Goal: Task Accomplishment & Management: Manage account settings

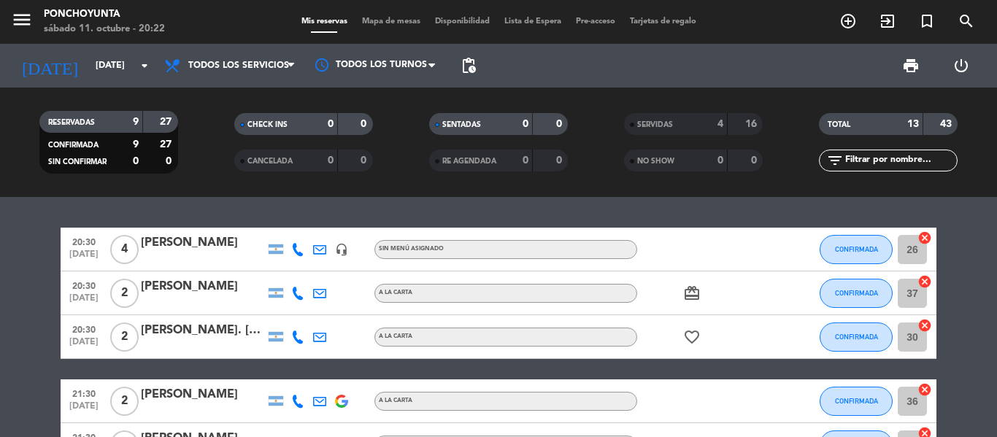
click at [956, 223] on div "20:30 [DATE] 4 [PERSON_NAME] headset_mic Sin menú asignado CONFIRMADA 26 cancel…" at bounding box center [498, 317] width 997 height 240
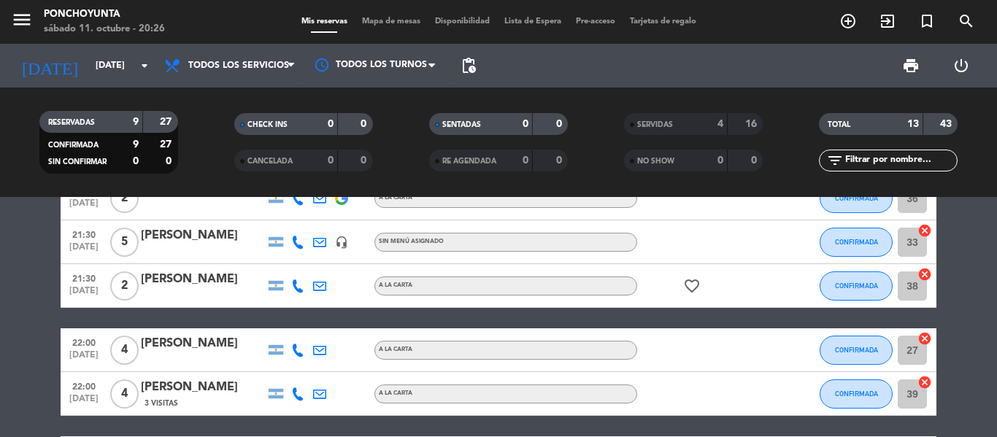
scroll to position [204, 0]
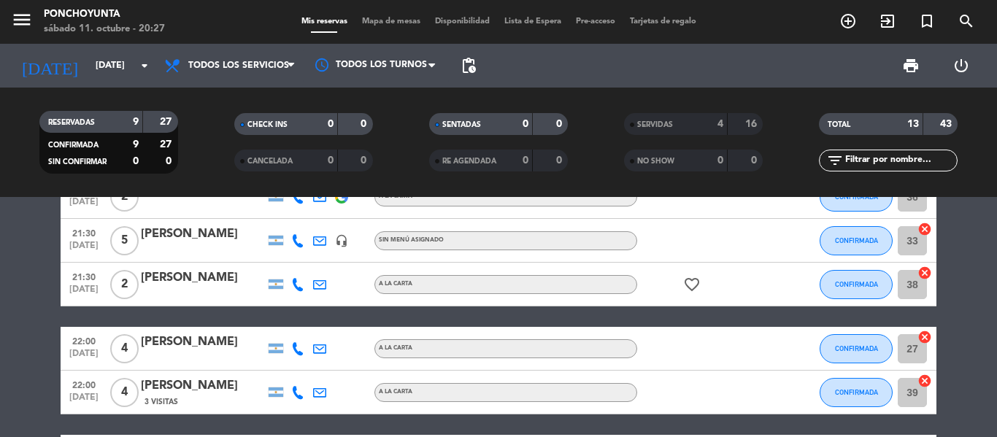
click at [982, 256] on bookings-row "20:30 [DATE] 4 [PERSON_NAME] headset_mic Sin menú asignado CONFIRMADA 26 cancel…" at bounding box center [498, 250] width 997 height 455
click at [982, 288] on bookings-row "20:30 [DATE] 4 [PERSON_NAME] headset_mic Sin menú asignado CONFIRMADA 26 cancel…" at bounding box center [498, 250] width 997 height 455
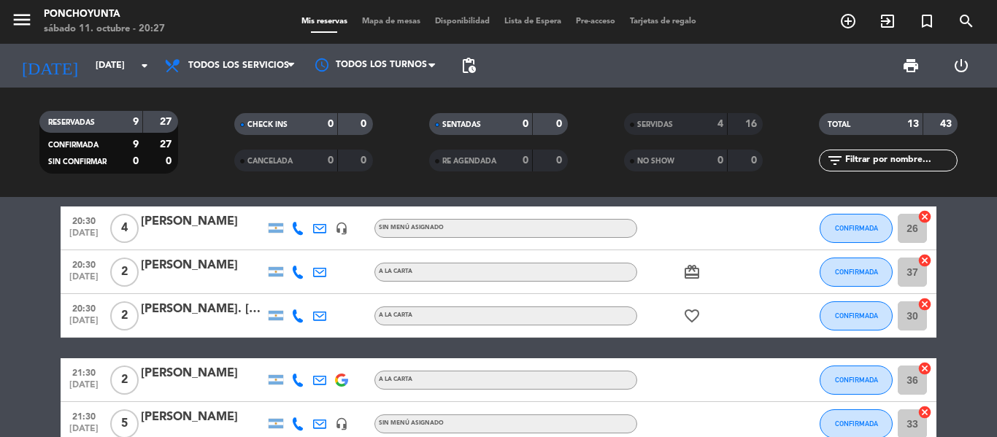
scroll to position [0, 0]
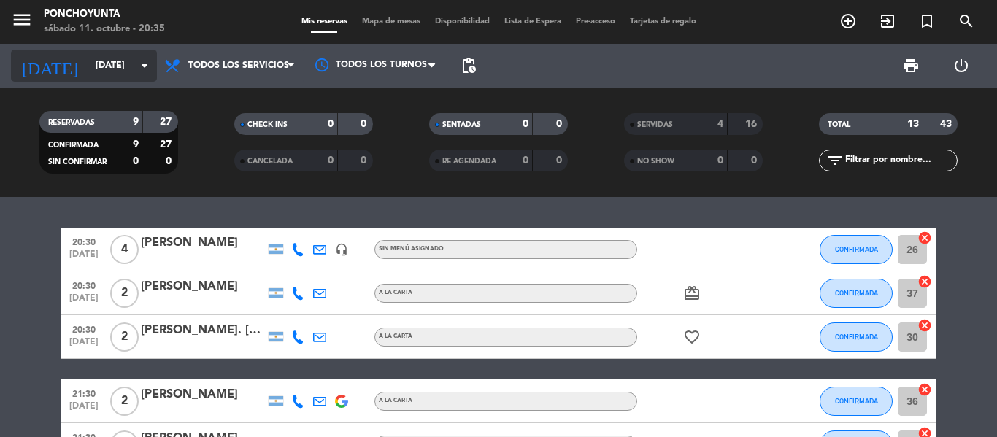
click at [92, 69] on input "[DATE]" at bounding box center [149, 65] width 123 height 25
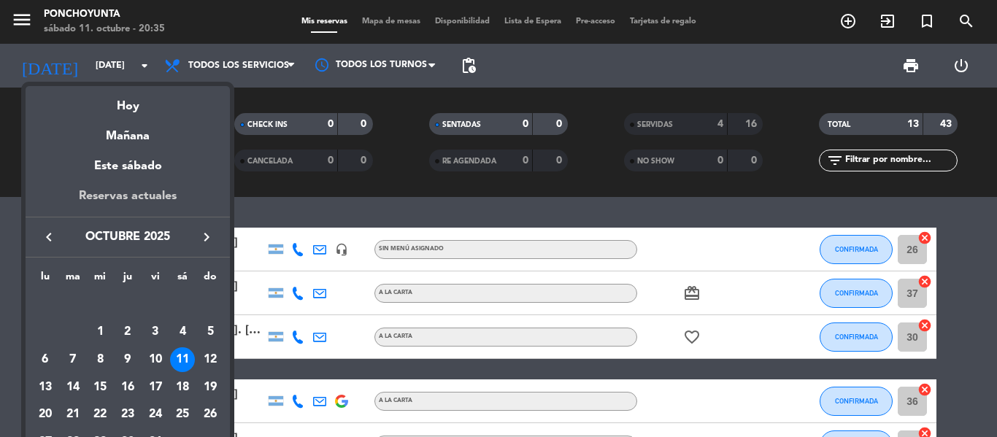
click at [116, 190] on div "Reservas actuales" at bounding box center [128, 202] width 204 height 30
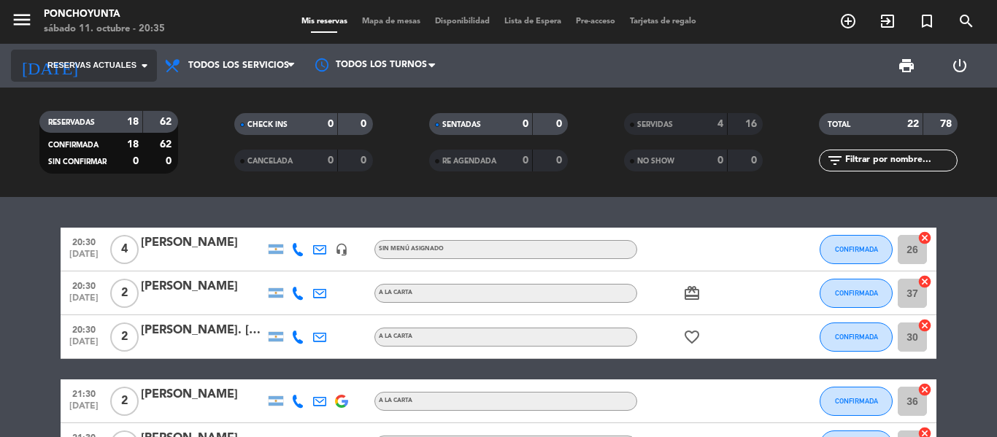
click at [115, 70] on span "Reservas actuales" at bounding box center [91, 65] width 89 height 13
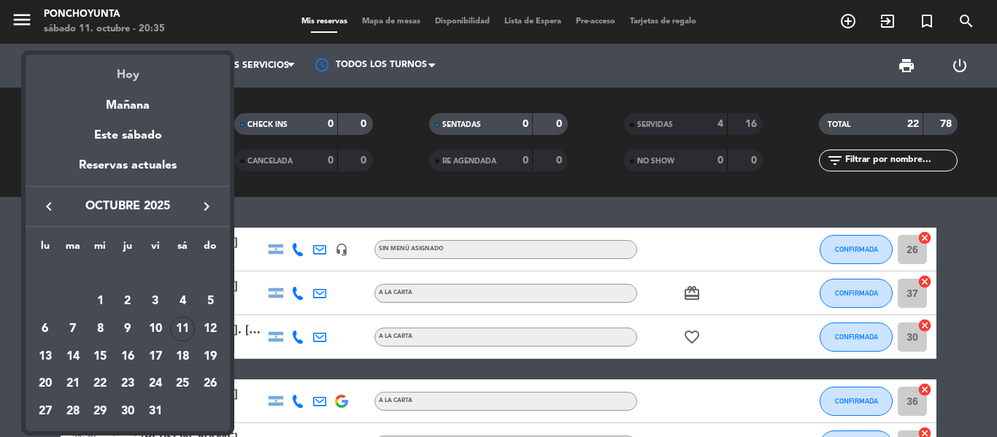
click at [126, 81] on div "Hoy" at bounding box center [128, 70] width 204 height 30
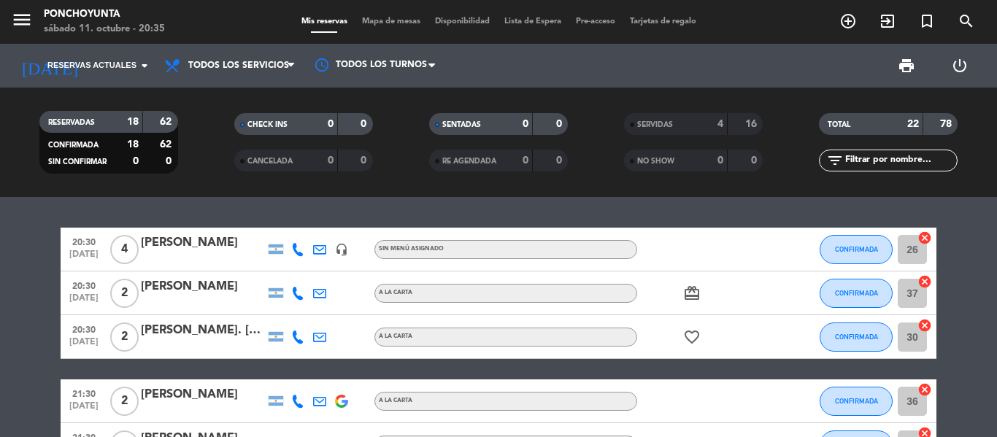
type input "[DATE]"
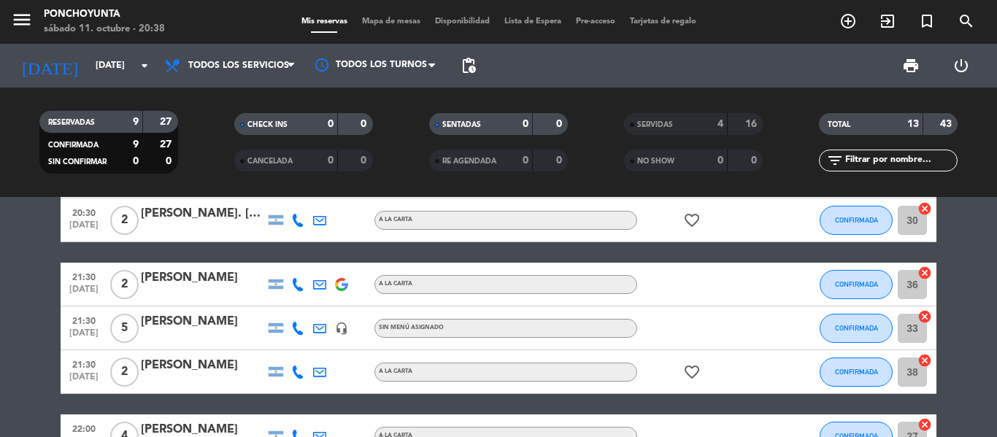
scroll to position [146, 0]
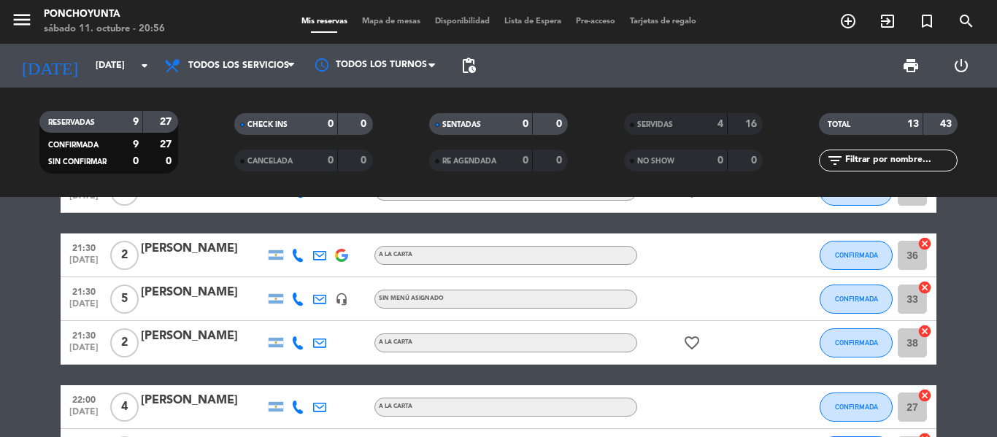
click at [210, 225] on div "20:30 [DATE] 4 [PERSON_NAME] headset_mic Sin menú asignado CONFIRMADA 26 cancel…" at bounding box center [499, 309] width 876 height 455
click at [385, 239] on div "21:30 [DATE] 2 bauti [PERSON_NAME] 1 Visita A LA CARTA CONFIRMADA 36 cancel" at bounding box center [499, 256] width 876 height 44
click at [31, 266] on bookings-row "20:30 [DATE] 4 [PERSON_NAME] 1 Visita headset_mic Sin menú asignado CONFIRMADA …" at bounding box center [498, 309] width 997 height 455
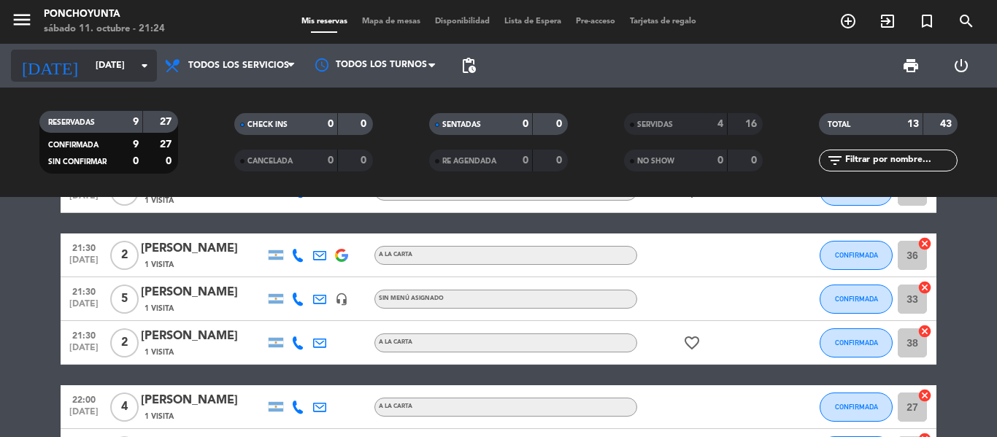
click at [124, 60] on input "[DATE]" at bounding box center [149, 65] width 123 height 25
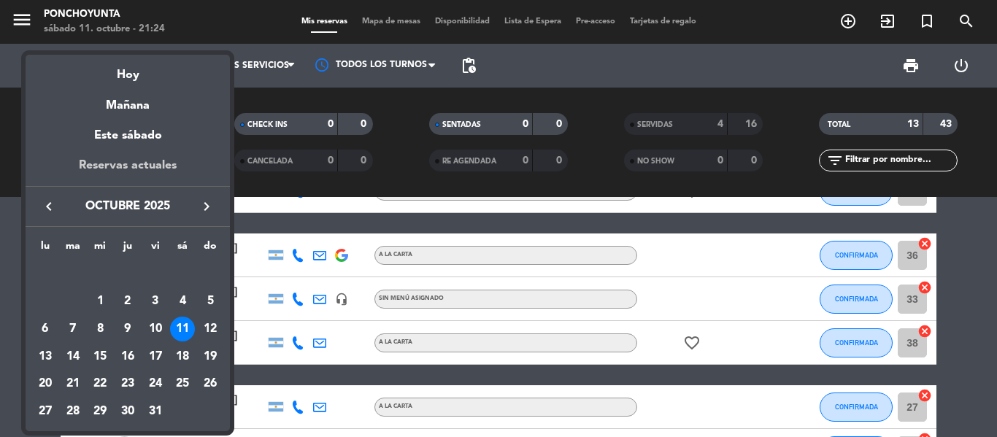
click at [153, 162] on div "Reservas actuales" at bounding box center [128, 171] width 204 height 30
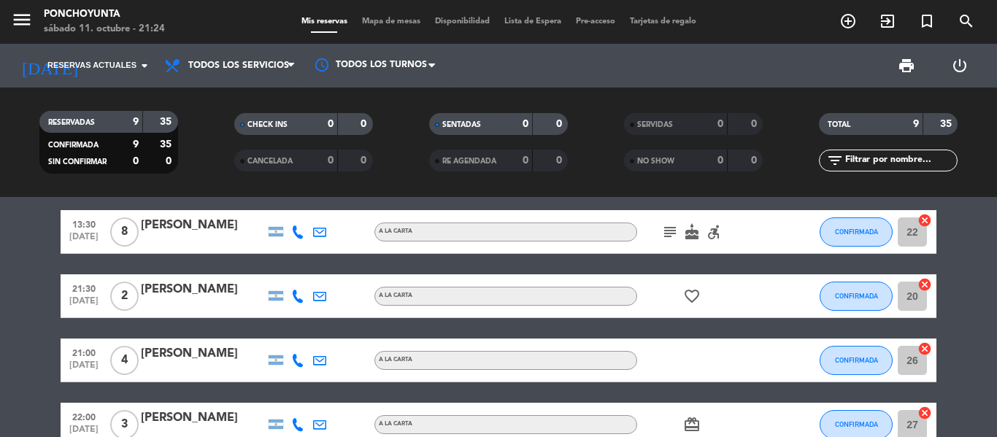
click at [966, 237] on bookings-row "14:00 [DATE] 4 [PERSON_NAME] 1 Visita A LA CARTA healing CONFIRMADA 20 cancel 2…" at bounding box center [498, 350] width 997 height 537
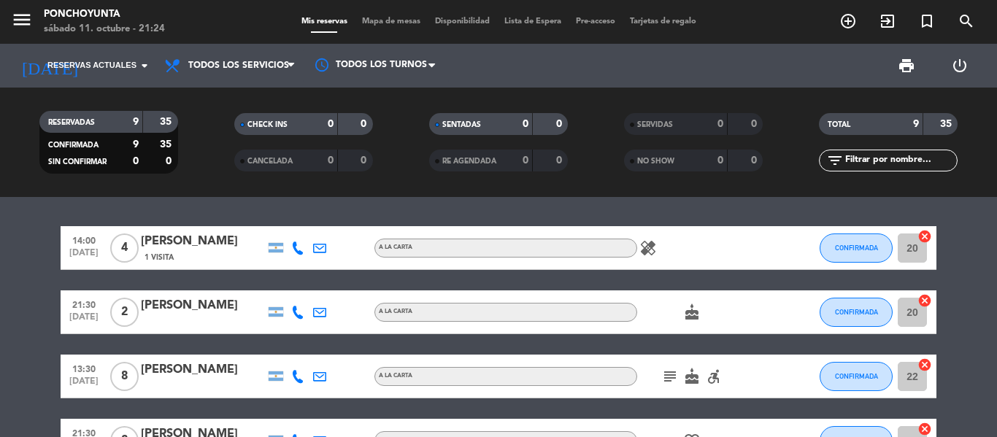
scroll to position [0, 0]
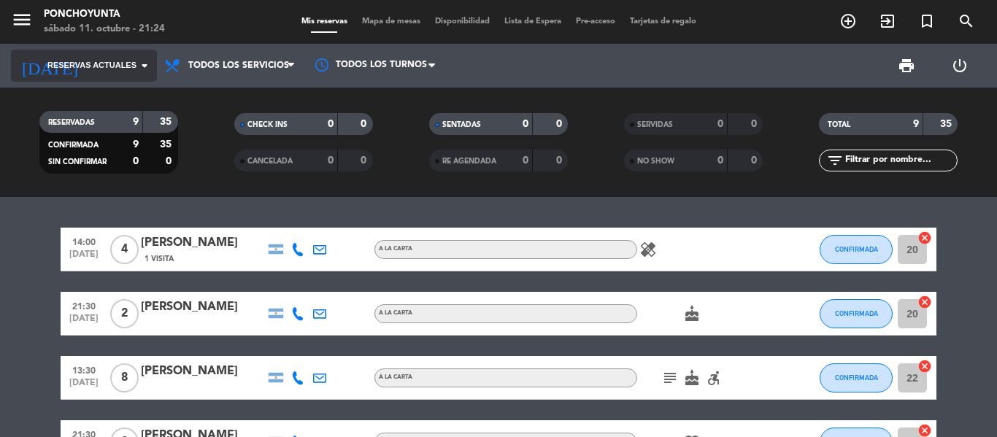
click at [122, 74] on input at bounding box center [149, 65] width 123 height 25
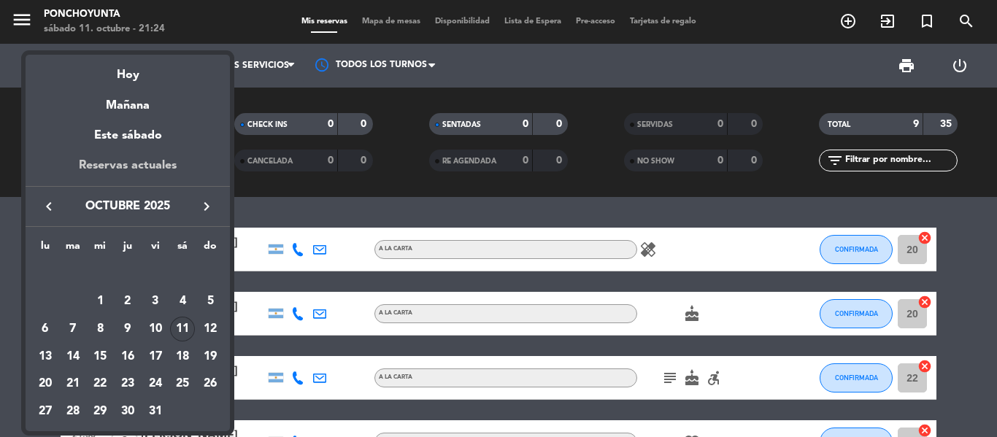
click at [117, 169] on div "Reservas actuales" at bounding box center [128, 171] width 204 height 30
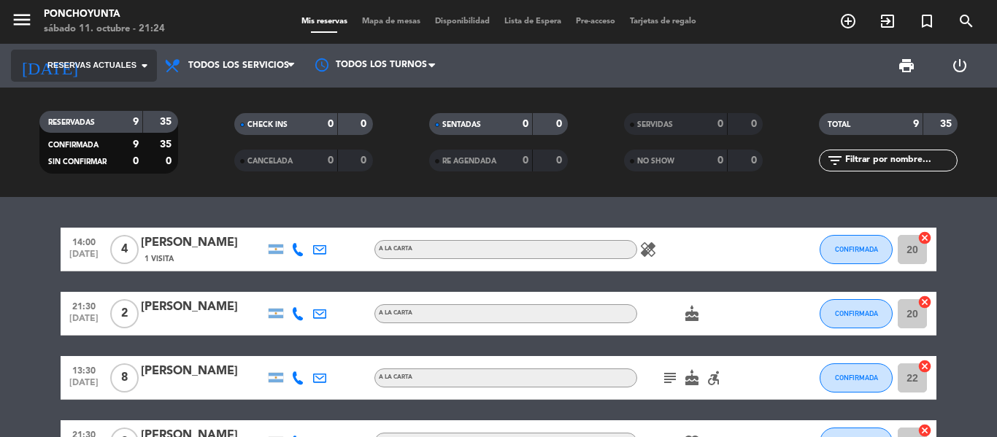
click at [122, 62] on span "Reservas actuales" at bounding box center [91, 65] width 89 height 13
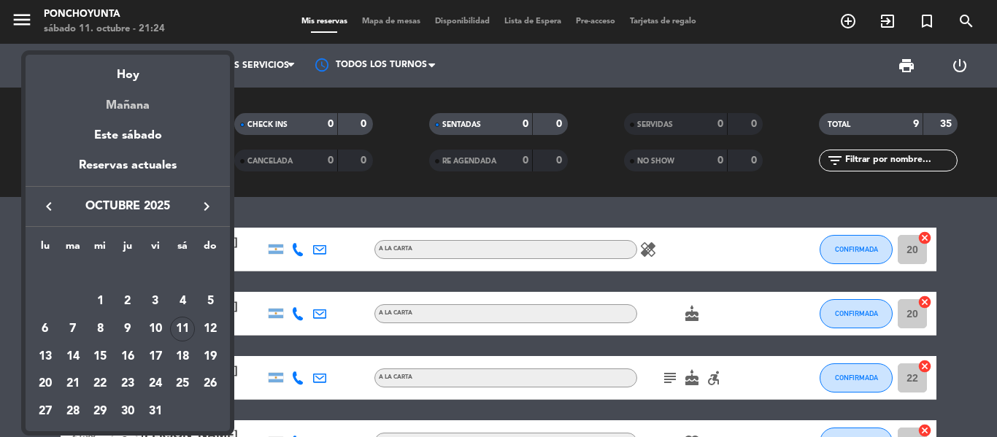
click at [129, 88] on div "Mañana" at bounding box center [128, 100] width 204 height 30
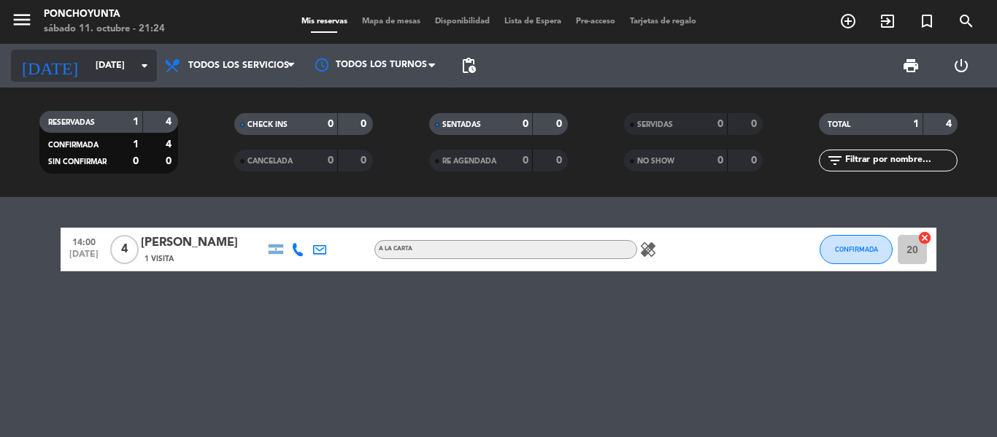
click at [139, 73] on icon "arrow_drop_down" at bounding box center [145, 66] width 18 height 18
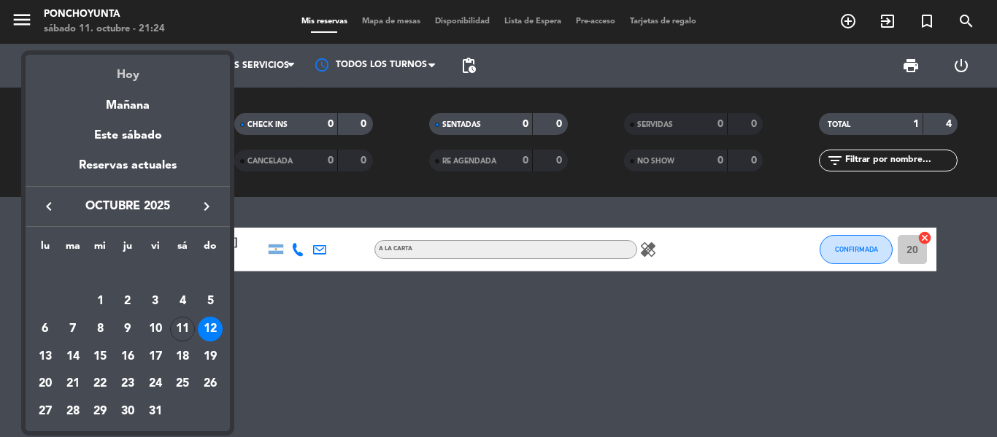
click at [134, 73] on div "Hoy" at bounding box center [128, 70] width 204 height 30
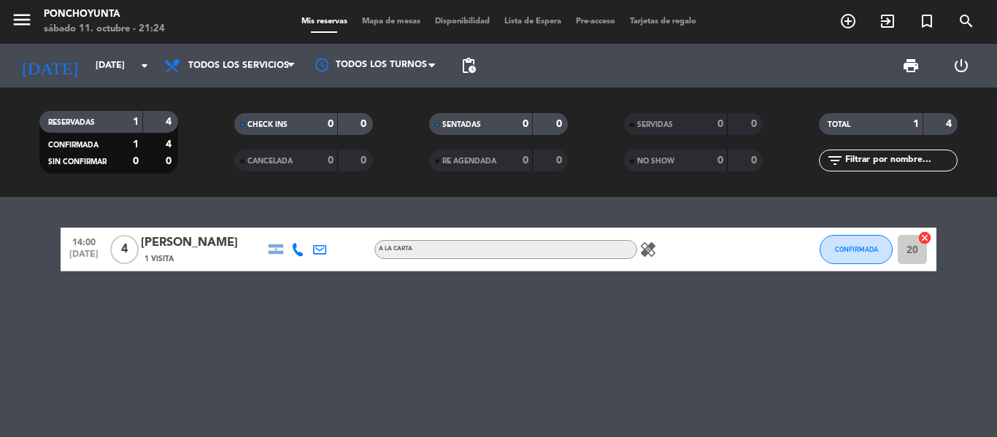
type input "[DATE]"
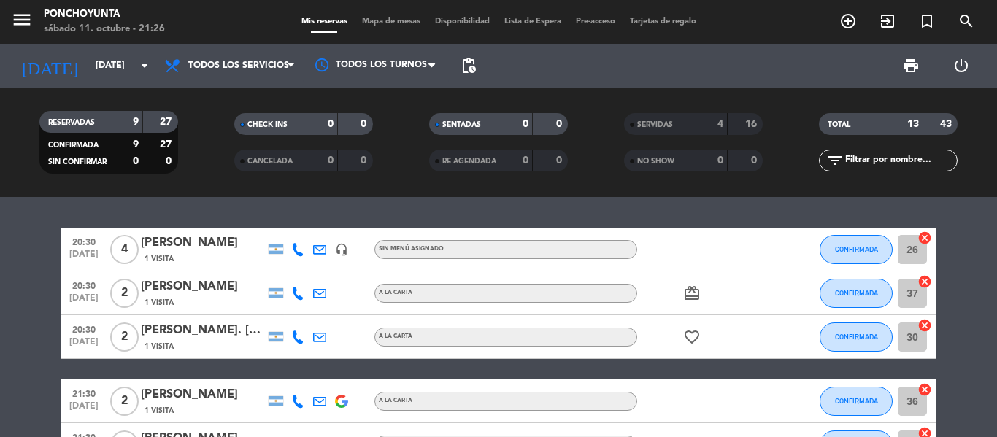
click at [264, 194] on div "RESERVADAS 9 27 CONFIRMADA 9 27 SIN CONFIRMAR 0 0 CHECK INS 0 0 CANCELADA 0 0 S…" at bounding box center [498, 142] width 997 height 109
click at [872, 253] on span "CONFIRMADA" at bounding box center [856, 249] width 43 height 8
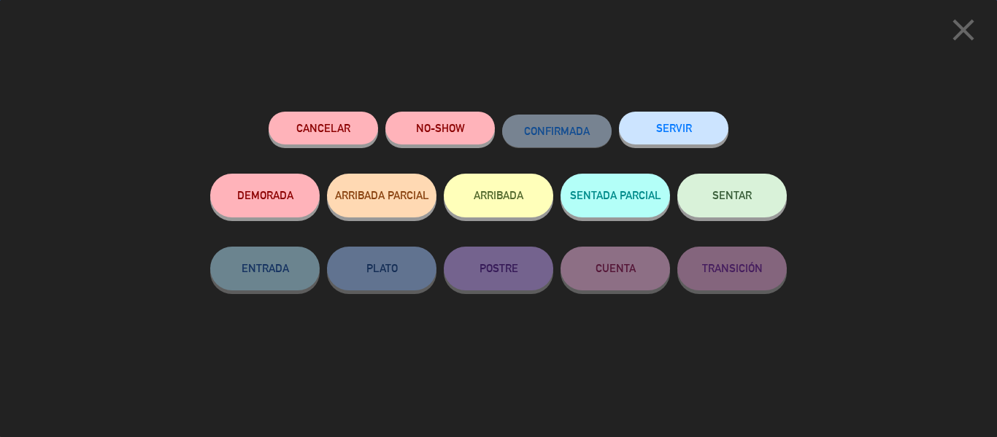
click at [685, 129] on button "SERVIR" at bounding box center [673, 128] width 109 height 33
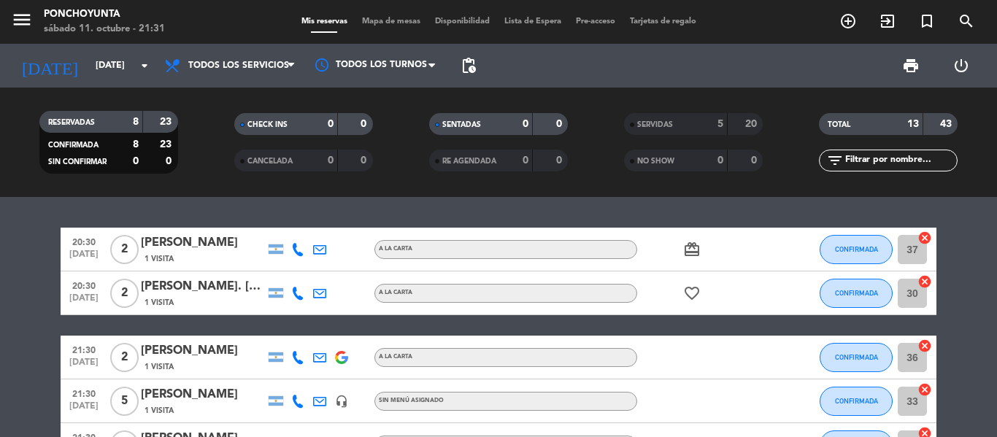
drag, startPoint x: 779, startPoint y: 317, endPoint x: 742, endPoint y: 335, distance: 41.5
click at [742, 335] on div "20:30 [DATE] 2 [PERSON_NAME] 1 Visita A LA CARTA card_giftcard CONFIRMADA 37 ca…" at bounding box center [499, 434] width 876 height 412
click at [849, 294] on span "CONFIRMADA" at bounding box center [856, 293] width 43 height 8
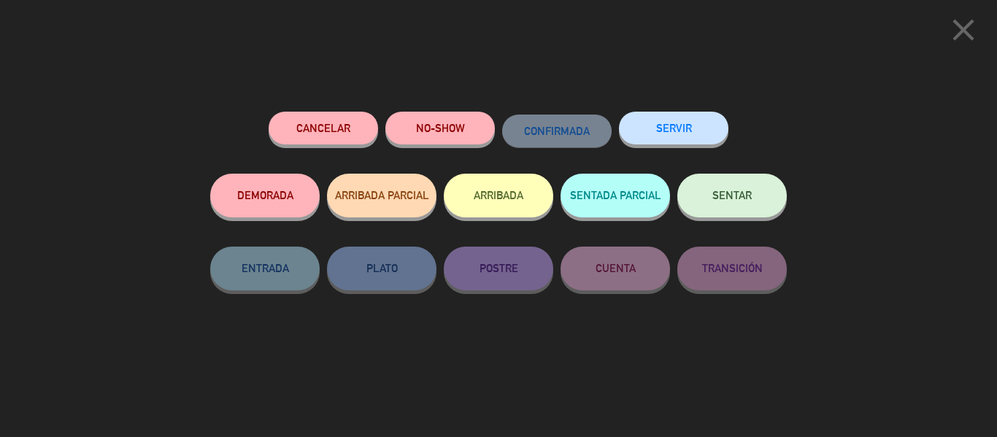
click at [678, 127] on button "SERVIR" at bounding box center [673, 128] width 109 height 33
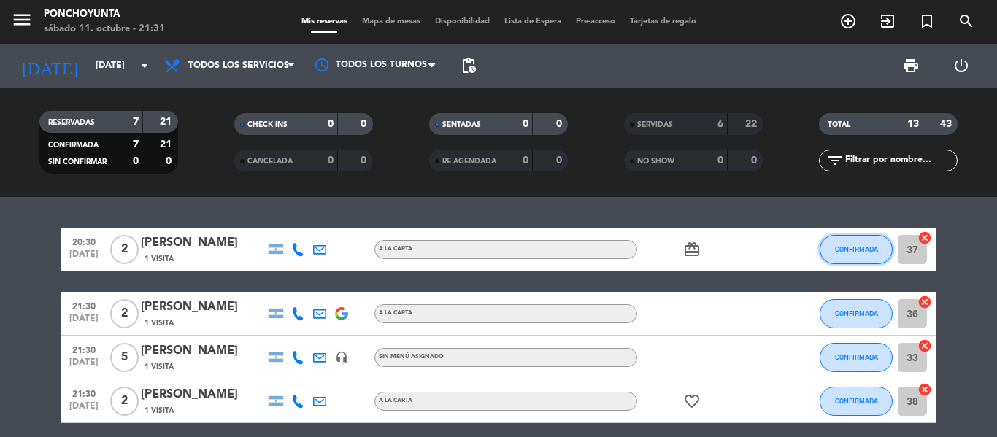
click at [851, 251] on span "CONFIRMADA" at bounding box center [856, 249] width 43 height 8
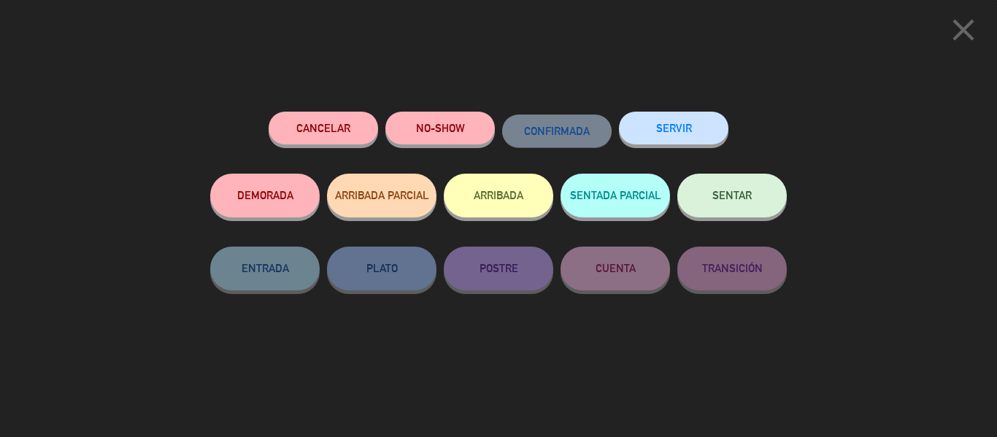
click at [652, 134] on button "SERVIR" at bounding box center [673, 128] width 109 height 33
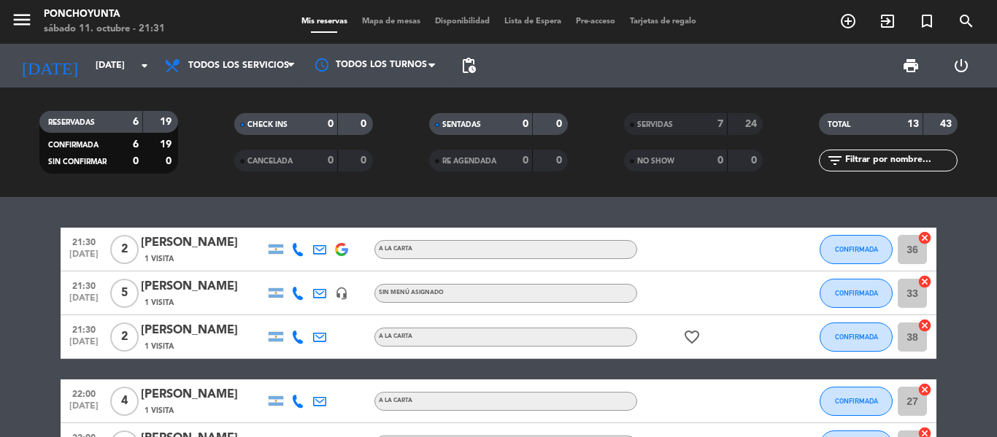
click at [37, 333] on bookings-row "21:30 [DATE] 2 bauti [PERSON_NAME] 1 Visita A LA CARTA CONFIRMADA 36 cancel 21:…" at bounding box center [498, 380] width 997 height 304
click at [9, 343] on bookings-row "21:30 [DATE] 2 bauti [PERSON_NAME] 1 Visita A LA CARTA CONFIRMADA 36 cancel 21:…" at bounding box center [498, 380] width 997 height 304
click at [40, 323] on bookings-row "21:30 [DATE] 2 bauti [PERSON_NAME] 1 Visita A LA CARTA CONFIRMADA 36 cancel 21:…" at bounding box center [498, 380] width 997 height 304
click at [22, 325] on bookings-row "21:30 [DATE] 2 bauti [PERSON_NAME] 1 Visita A LA CARTA CONFIRMADA 36 cancel 21:…" at bounding box center [498, 380] width 997 height 304
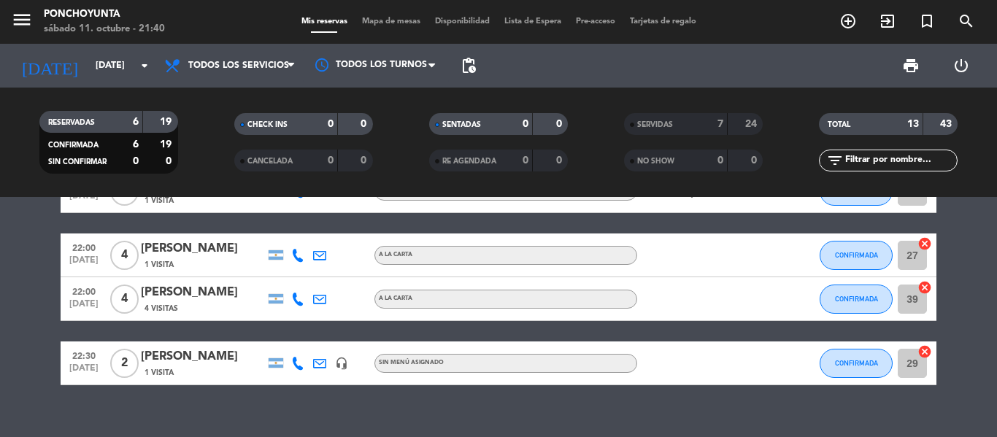
scroll to position [167, 0]
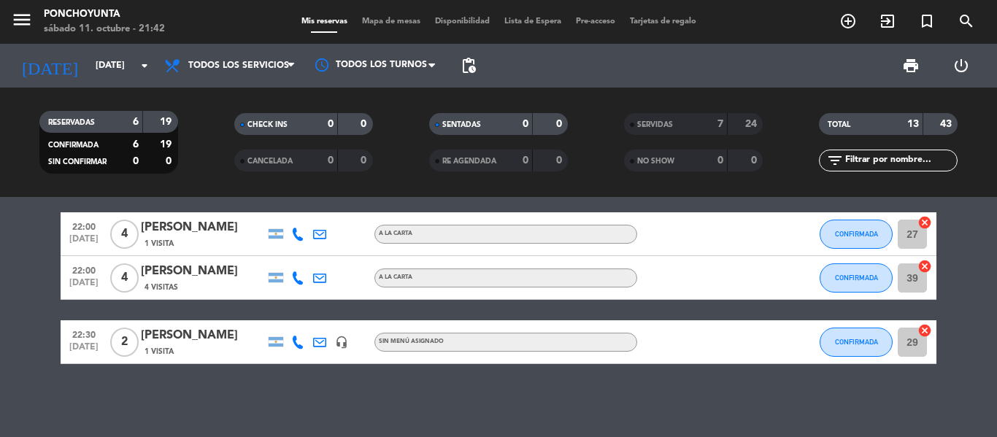
click at [986, 290] on bookings-row "21:30 [DATE] 2 bauti [PERSON_NAME] 1 Visita A LA CARTA CONFIRMADA 36 cancel 21:…" at bounding box center [498, 213] width 997 height 304
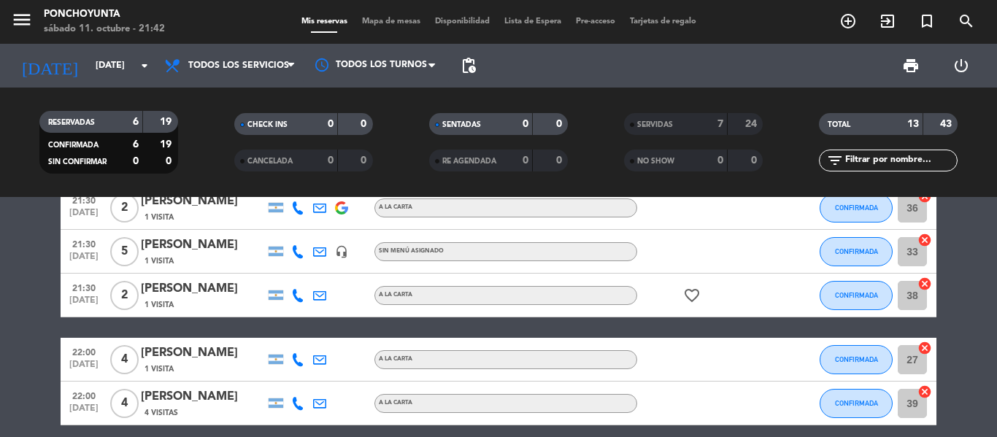
scroll to position [0, 0]
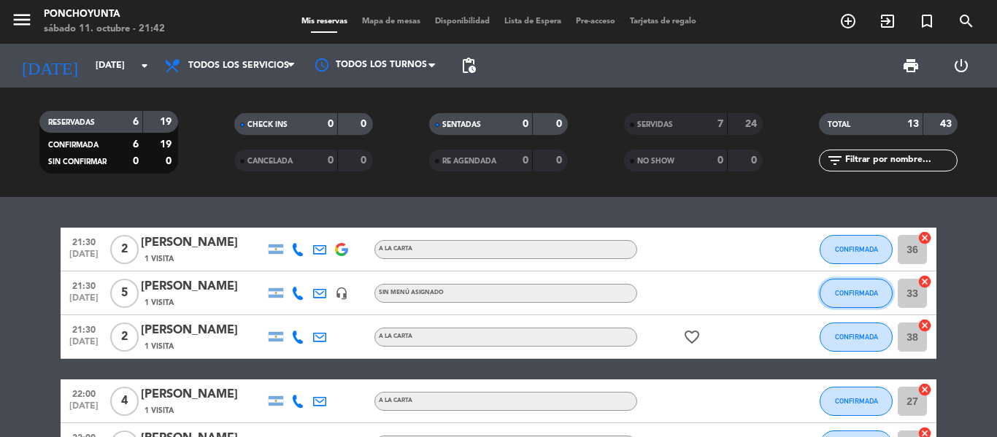
click at [843, 295] on span "CONFIRMADA" at bounding box center [856, 293] width 43 height 8
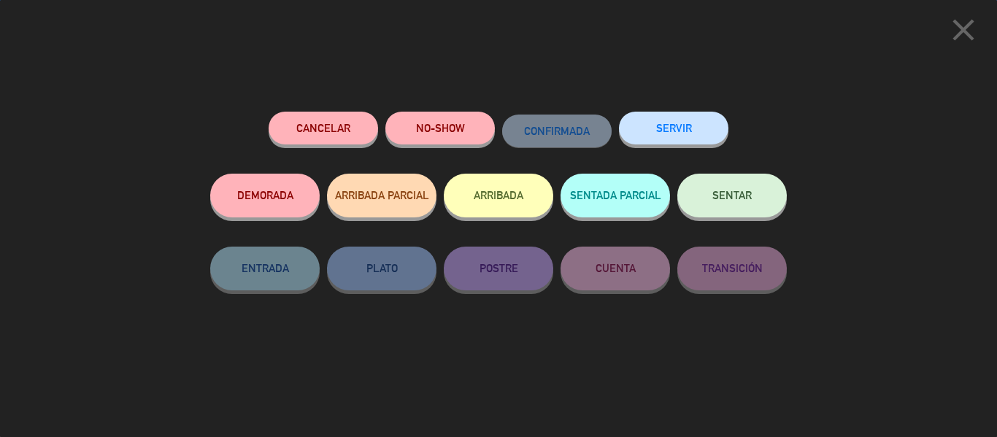
click at [686, 137] on button "SERVIR" at bounding box center [673, 128] width 109 height 33
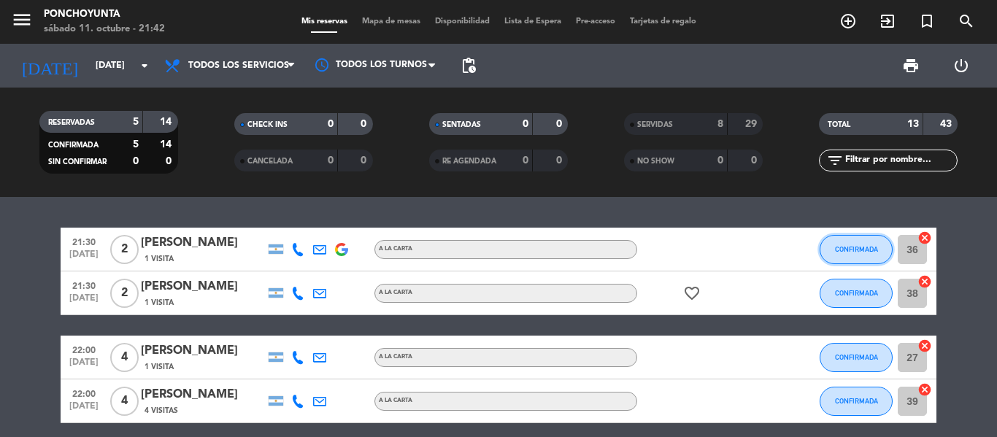
click at [870, 253] on span "CONFIRMADA" at bounding box center [856, 249] width 43 height 8
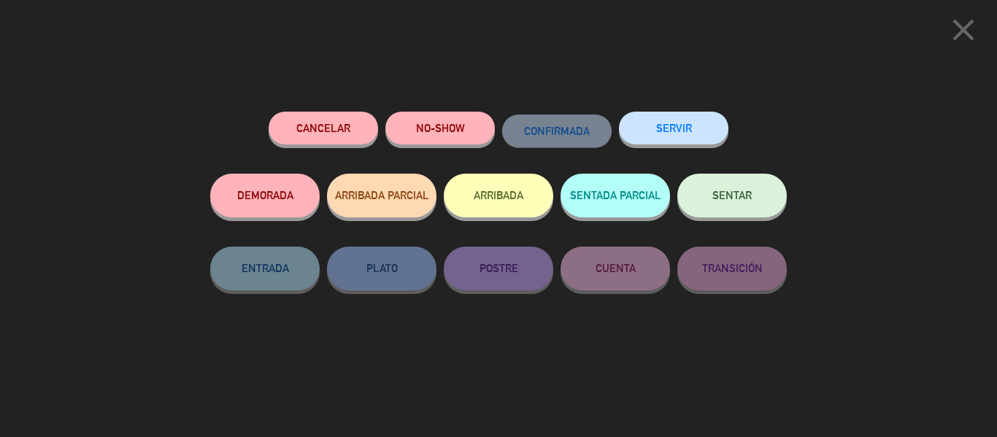
click at [667, 131] on button "SERVIR" at bounding box center [673, 128] width 109 height 33
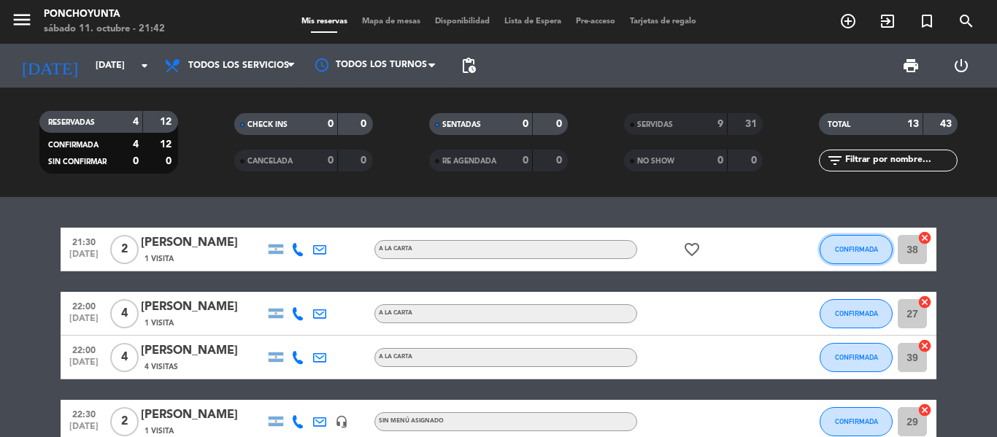
click at [850, 250] on span "CONFIRMADA" at bounding box center [856, 249] width 43 height 8
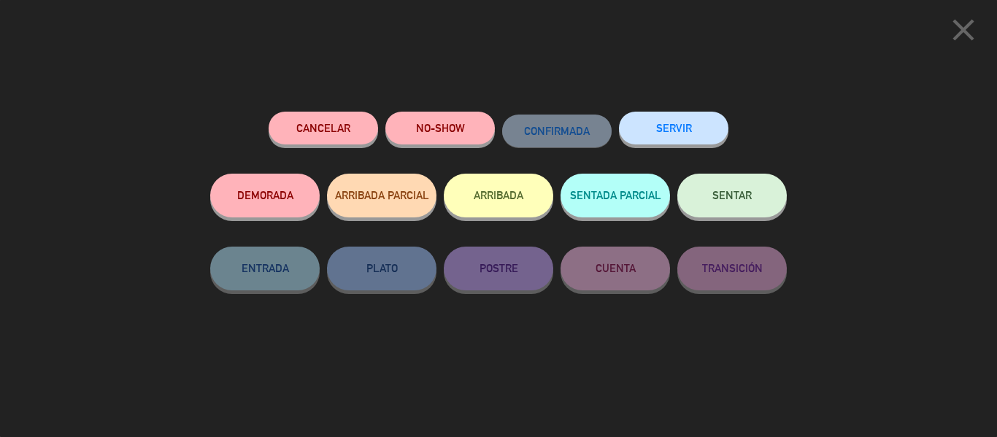
click at [670, 126] on button "SERVIR" at bounding box center [673, 128] width 109 height 33
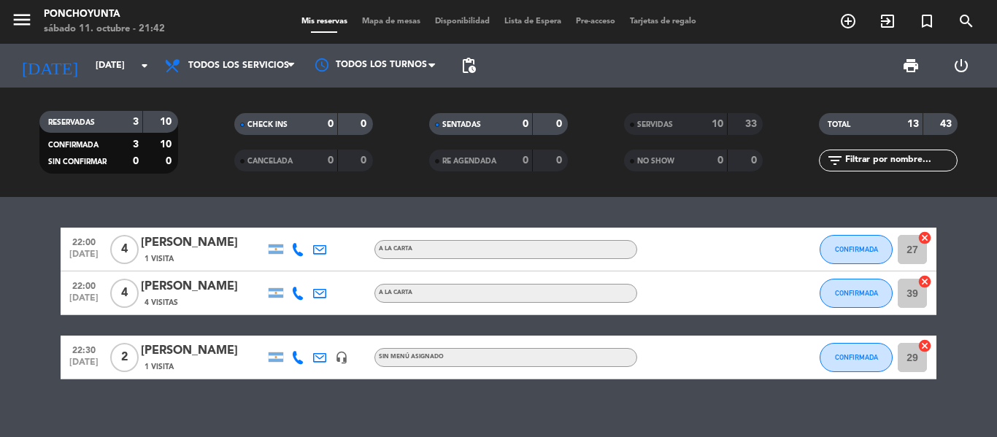
click at [991, 270] on bookings-row "22:00 [DATE] 4 [PERSON_NAME] 1 Visita A LA CARTA CONFIRMADA 27 cancel 22:00 [DA…" at bounding box center [498, 304] width 997 height 152
click at [979, 228] on bookings-row "22:00 [DATE] 4 [PERSON_NAME] 1 Visita A LA CARTA CONFIRMADA 27 cancel 22:00 [DA…" at bounding box center [498, 304] width 997 height 152
click at [214, 219] on div "22:00 [DATE] 4 [PERSON_NAME] 1 Visita A LA CARTA CONFIRMADA 27 cancel 22:00 [DA…" at bounding box center [498, 317] width 997 height 240
click at [204, 102] on div "RESERVADAS 3 10 CONFIRMADA 3 10 SIN CONFIRMAR 0 0" at bounding box center [108, 142] width 195 height 80
click at [0, 282] on bookings-row "22:00 [DATE] 4 [PERSON_NAME] 1 Visita A LA CARTA CONFIRMADA 27 cancel 22:00 [DA…" at bounding box center [498, 304] width 997 height 152
